Goal: Information Seeking & Learning: Check status

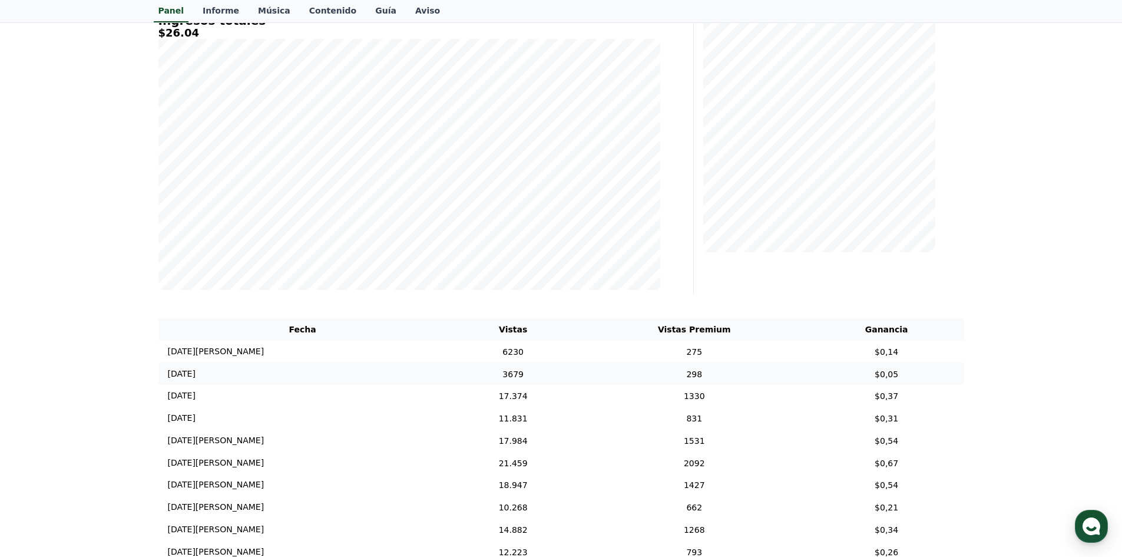
scroll to position [177, 0]
click at [706, 359] on td "275" at bounding box center [694, 350] width 230 height 22
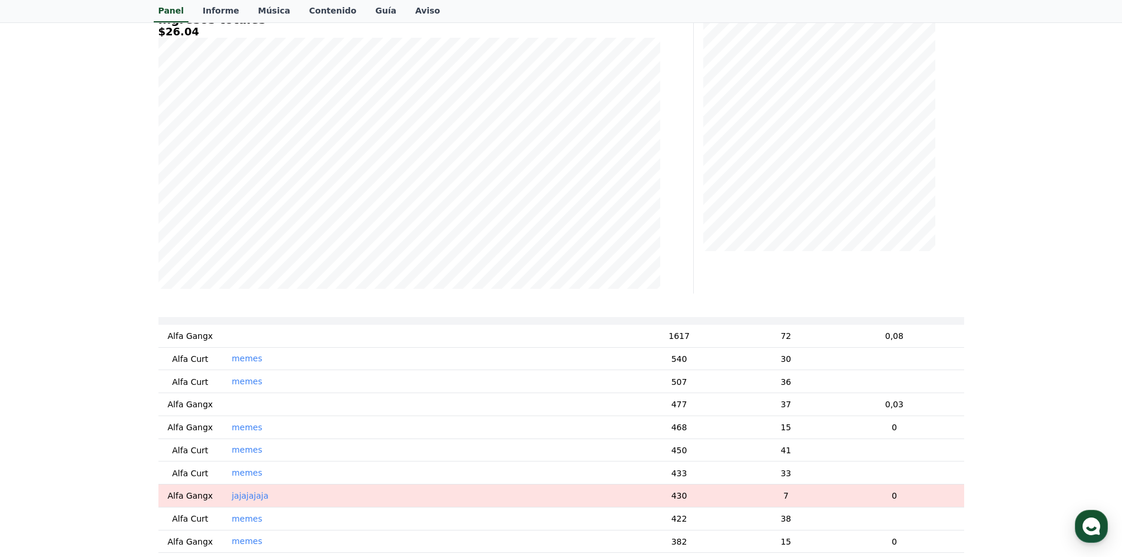
scroll to position [0, 0]
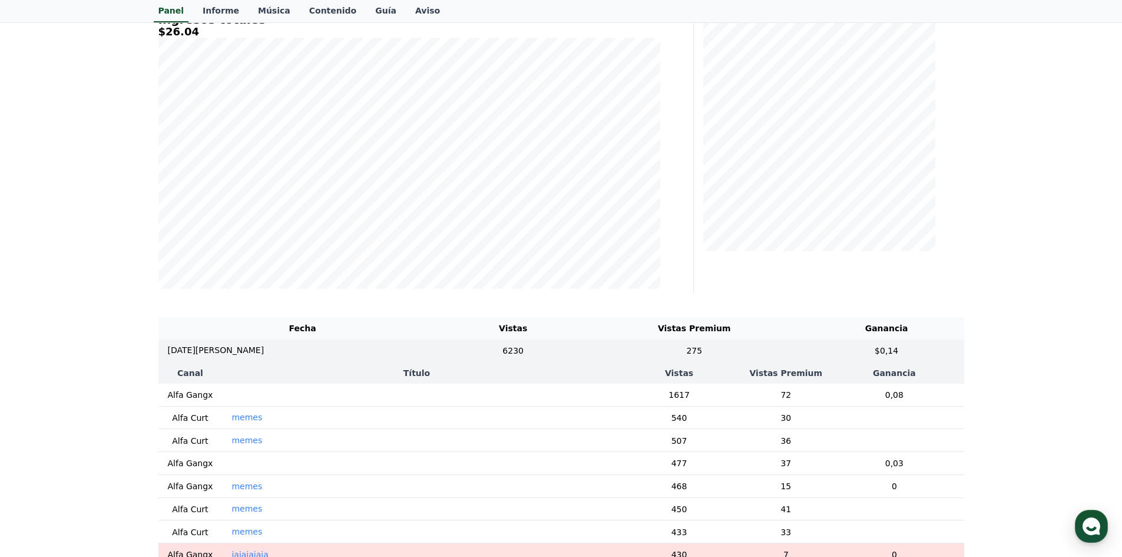
click at [239, 469] on td "‎ ‎ ‎ ‎ ‎ ‎" at bounding box center [416, 463] width 389 height 23
click at [231, 468] on font "‎ ‎ ‎ ‎ ‎ ‎" at bounding box center [237, 462] width 13 height 9
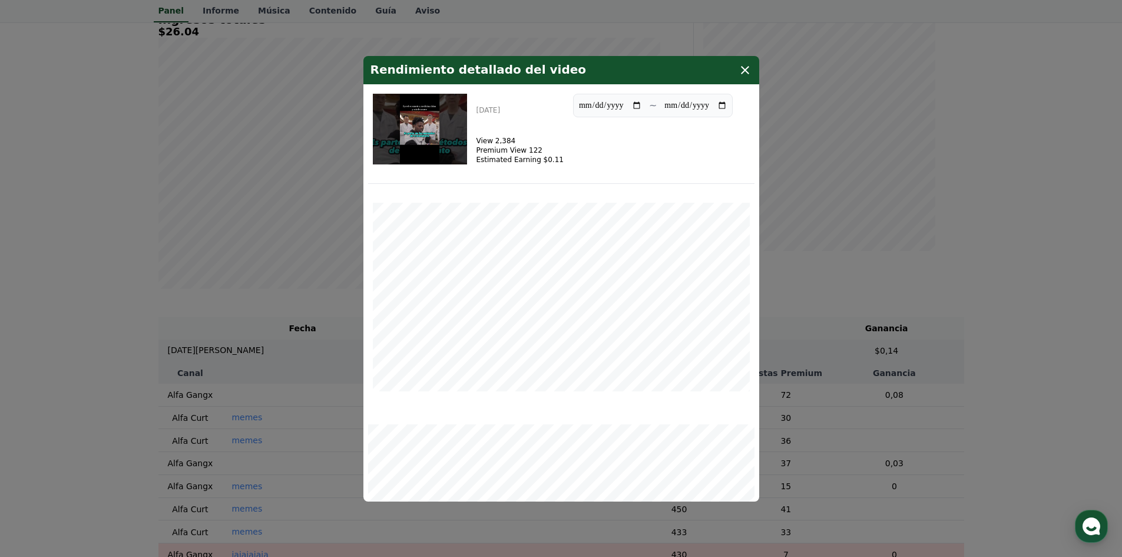
click at [740, 67] on icon "modal" at bounding box center [745, 70] width 14 height 14
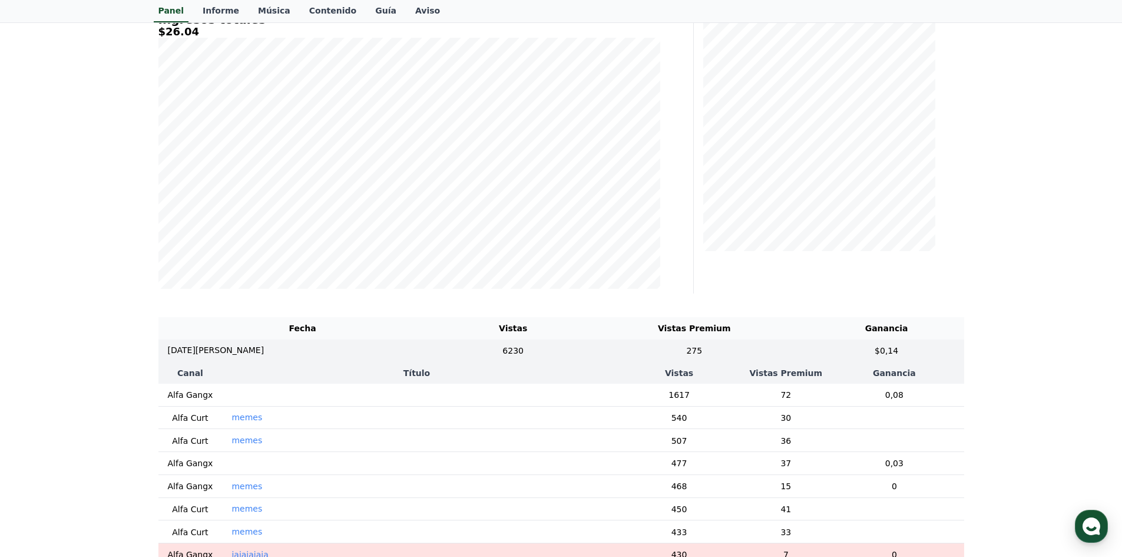
drag, startPoint x: 240, startPoint y: 423, endPoint x: 285, endPoint y: 432, distance: 45.7
click at [285, 429] on td "memes" at bounding box center [416, 417] width 389 height 23
click at [287, 428] on td "memes" at bounding box center [416, 417] width 389 height 23
click at [276, 423] on td "memes" at bounding box center [416, 417] width 389 height 23
click at [242, 419] on font "memes" at bounding box center [246, 416] width 31 height 9
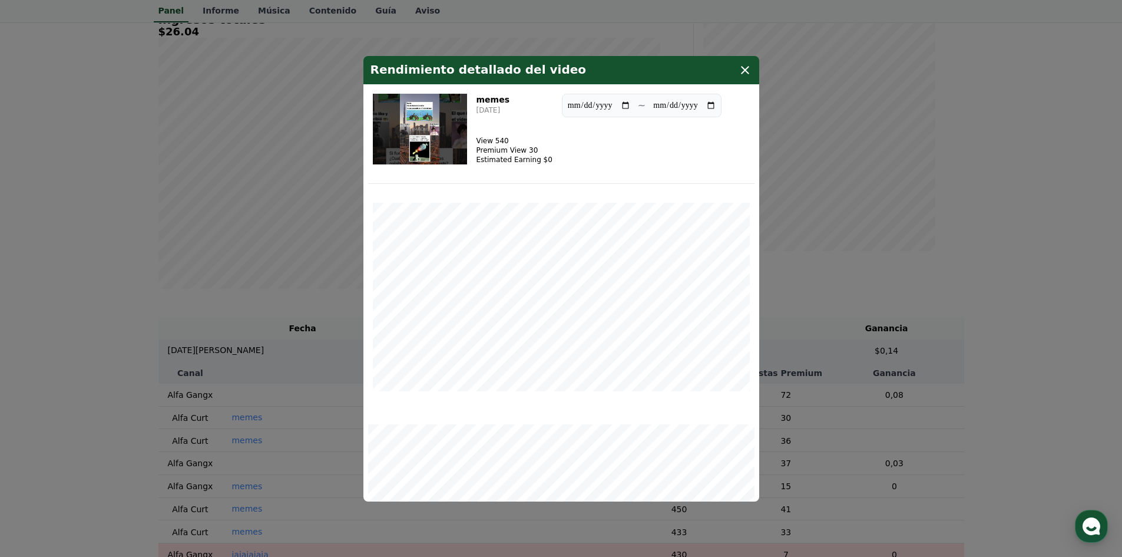
drag, startPoint x: 543, startPoint y: 168, endPoint x: 469, endPoint y: 141, distance: 79.2
click at [469, 141] on div "**********" at bounding box center [561, 136] width 386 height 95
click at [744, 69] on icon "modal" at bounding box center [745, 70] width 8 height 8
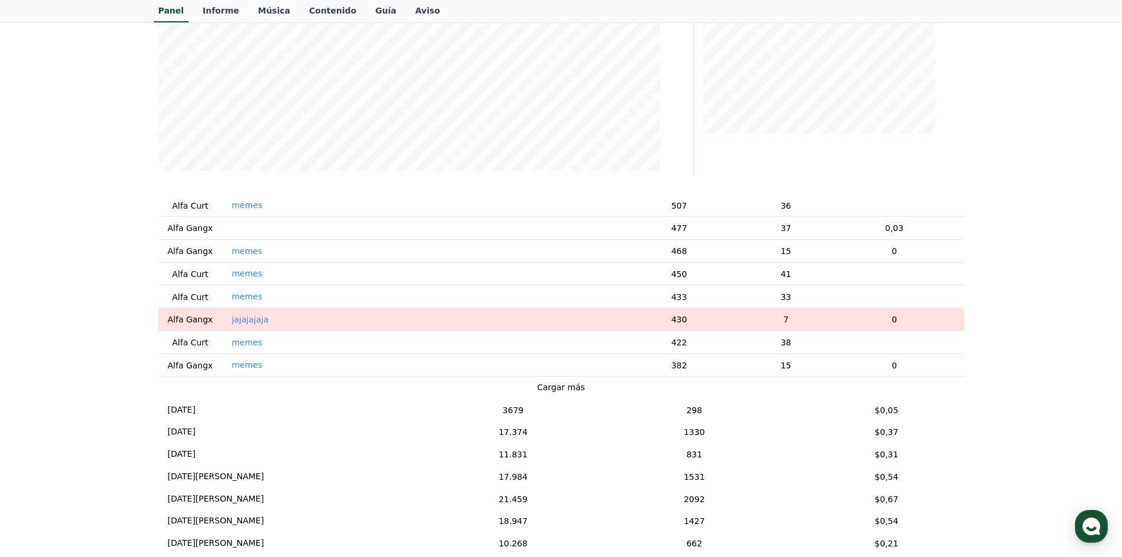
scroll to position [118, 0]
click at [559, 391] on font "Cargar más" at bounding box center [561, 386] width 48 height 9
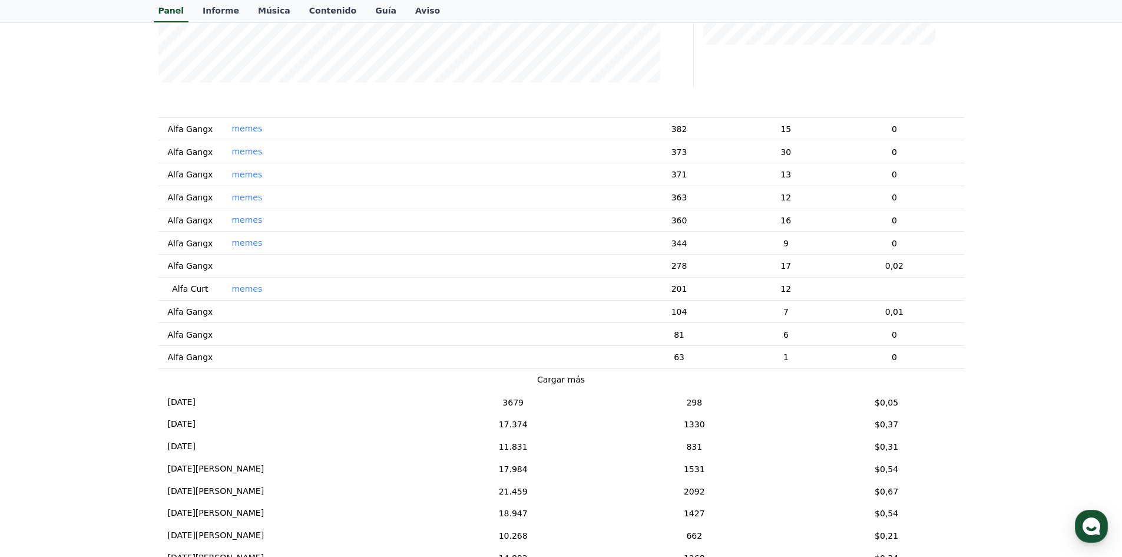
scroll to position [412, 0]
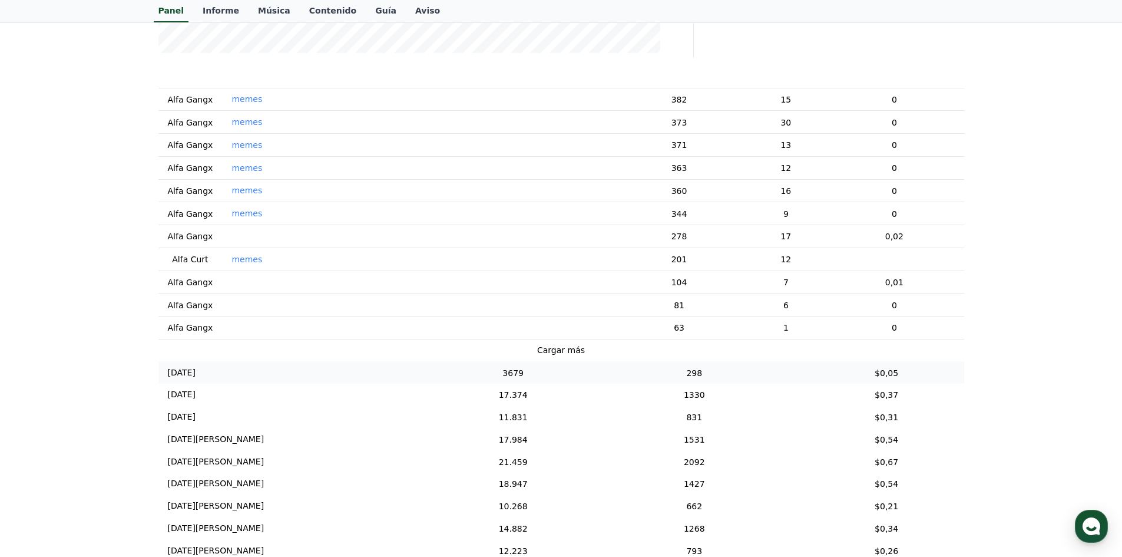
click at [196, 370] on font "[DATE]" at bounding box center [182, 371] width 28 height 9
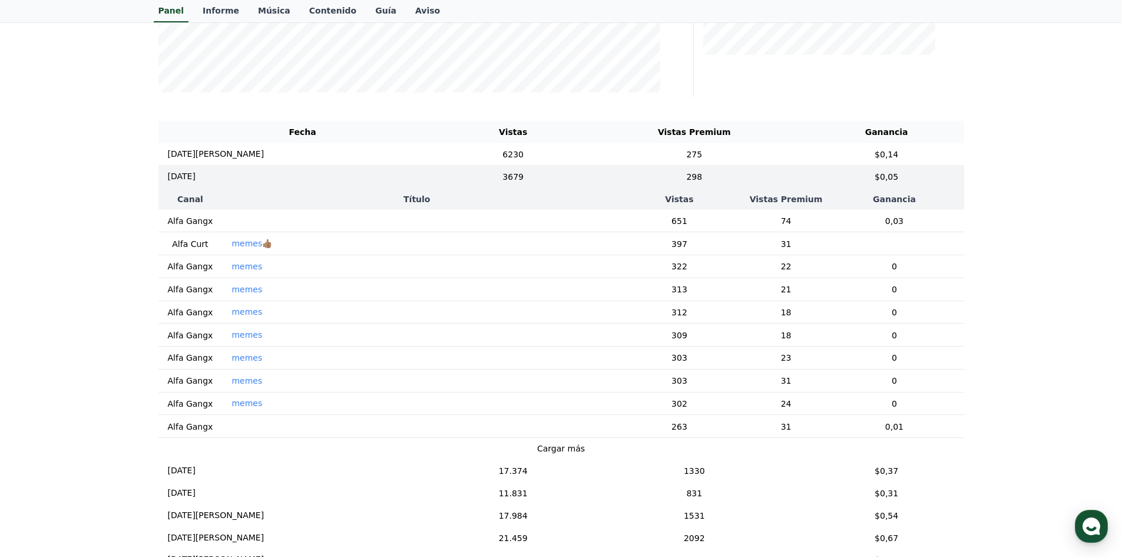
scroll to position [353, 0]
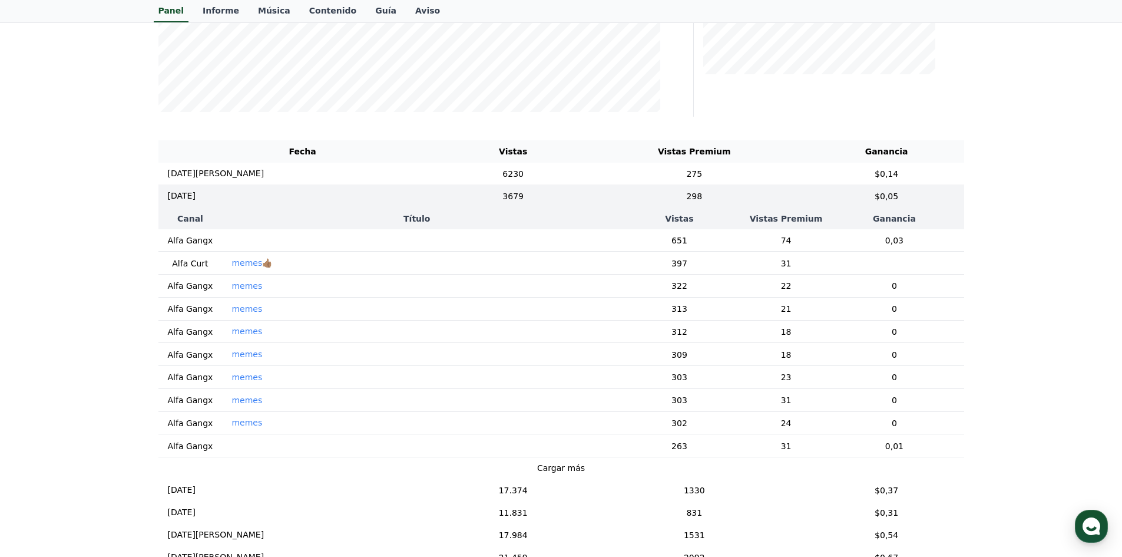
click at [225, 270] on td "memes👍🏽" at bounding box center [416, 262] width 389 height 23
click at [231, 267] on font "memes👍🏽" at bounding box center [251, 262] width 41 height 9
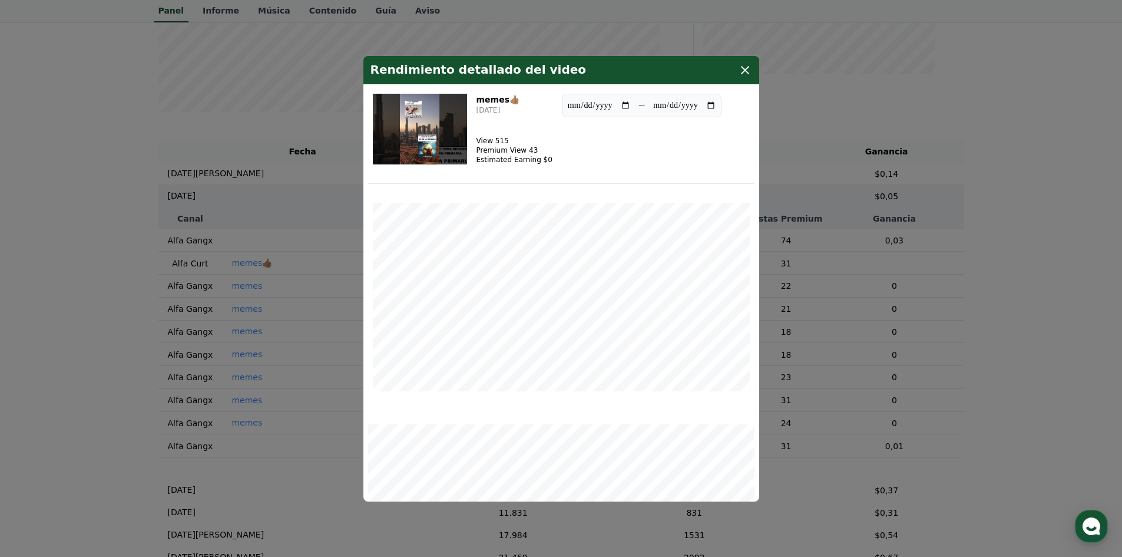
click at [231, 267] on button "cerrar modal" at bounding box center [561, 278] width 1122 height 557
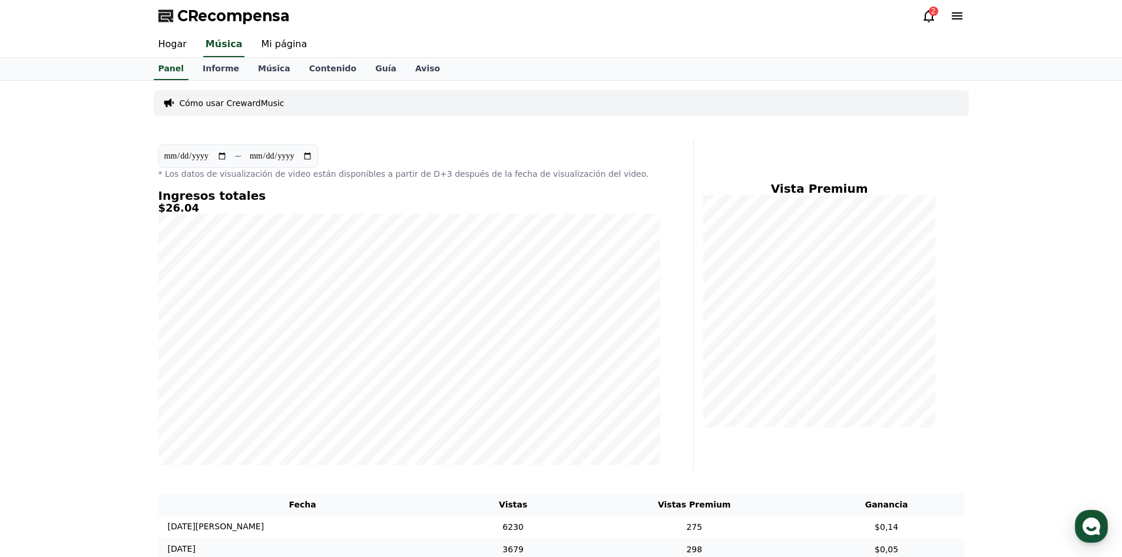
scroll to position [0, 0]
click at [213, 64] on font "Informe" at bounding box center [221, 68] width 37 height 9
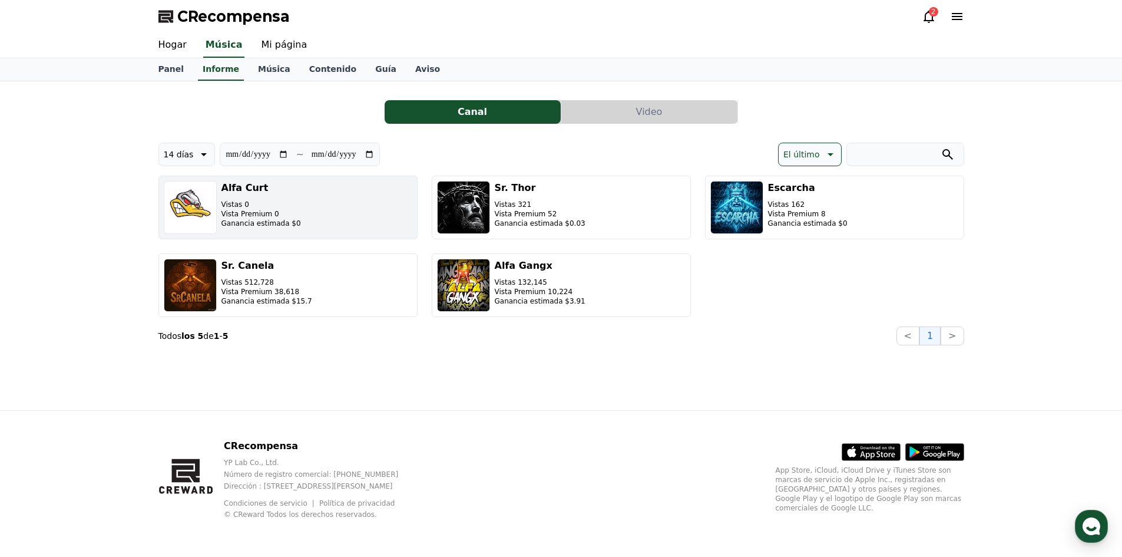
click at [255, 202] on p "Vistas 0" at bounding box center [261, 204] width 80 height 9
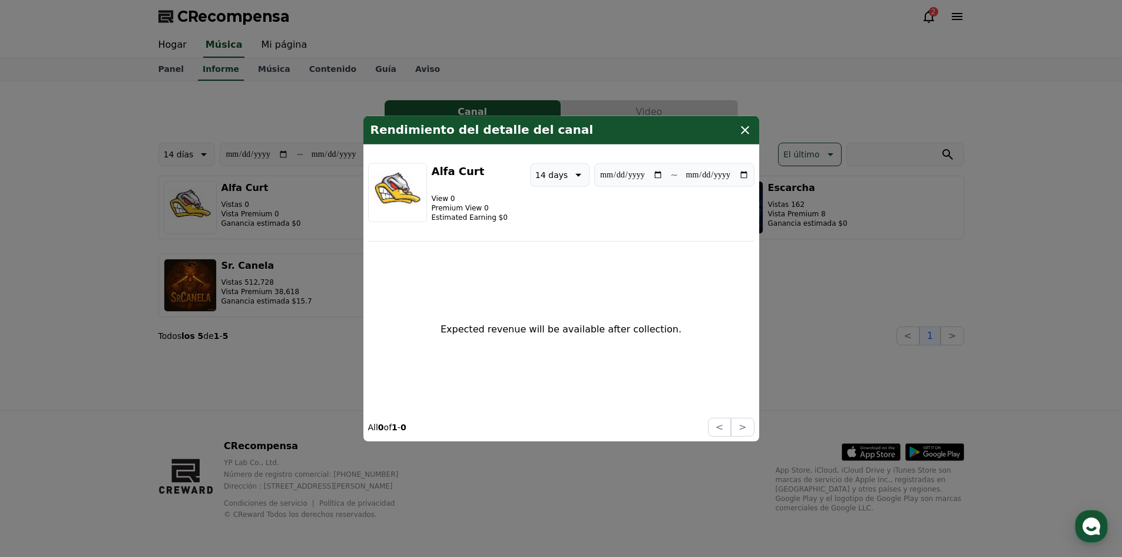
click at [210, 194] on button "cerrar modal" at bounding box center [561, 278] width 1122 height 557
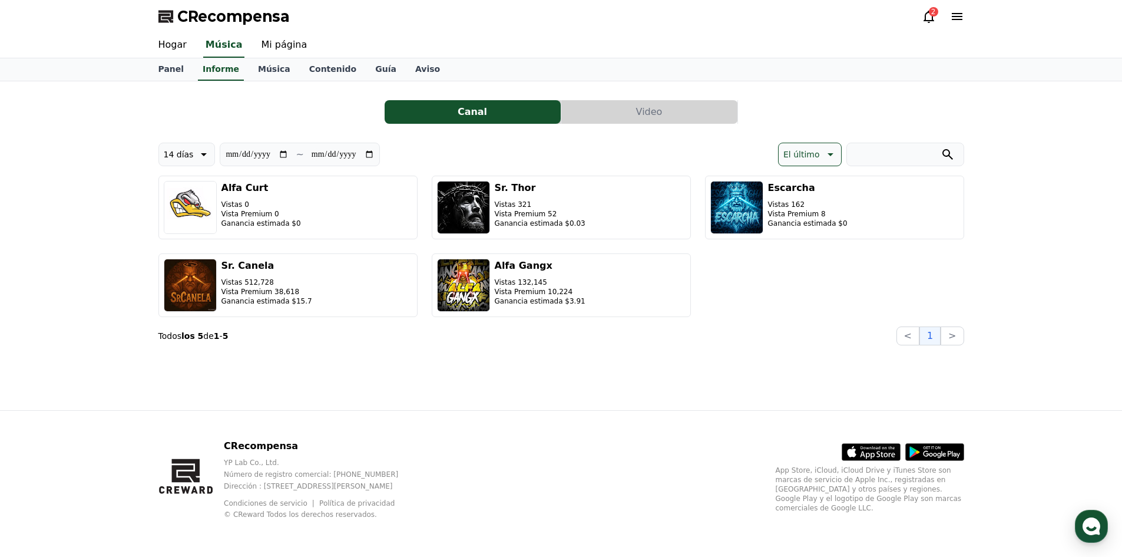
click at [928, 29] on div "CRecompensa 2" at bounding box center [561, 16] width 824 height 33
click at [933, 16] on font "2" at bounding box center [933, 12] width 5 height 8
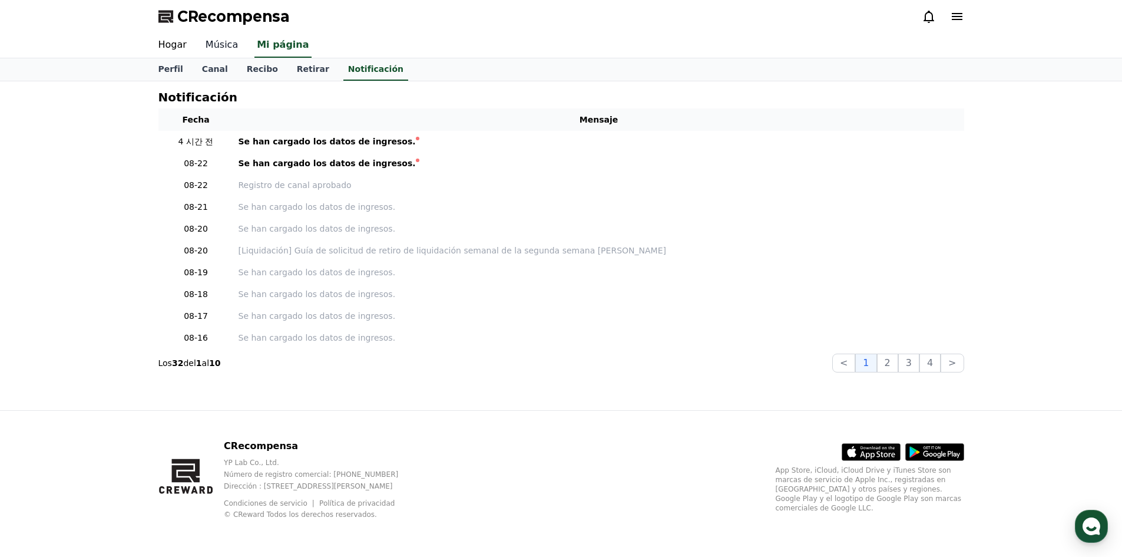
click at [229, 51] on link "Música" at bounding box center [221, 45] width 51 height 25
